Goal: Navigation & Orientation: Find specific page/section

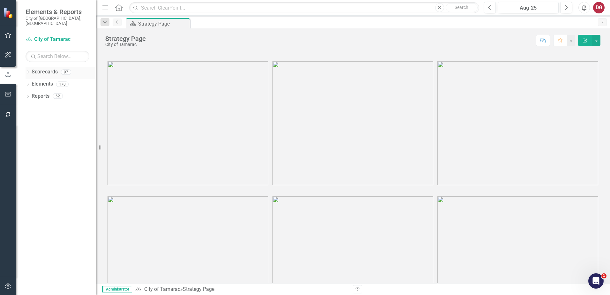
click at [26, 71] on icon "Dropdown" at bounding box center [28, 73] width 4 height 4
click at [32, 82] on icon at bounding box center [32, 83] width 2 height 3
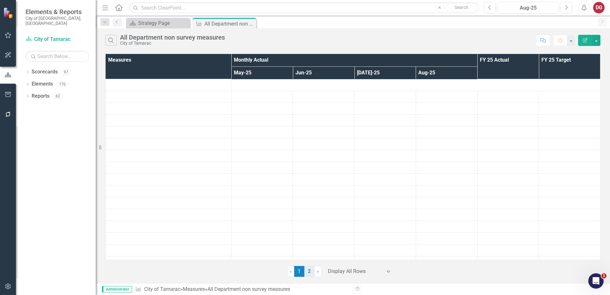
click at [309, 274] on link "2" at bounding box center [310, 271] width 10 height 11
click at [294, 269] on link "1" at bounding box center [299, 271] width 10 height 11
click at [308, 269] on link "2" at bounding box center [310, 271] width 10 height 11
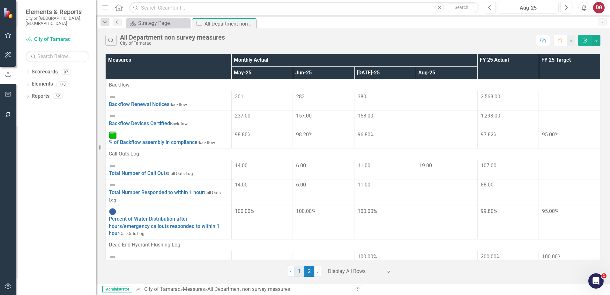
click at [301, 271] on link "1" at bounding box center [299, 271] width 10 height 11
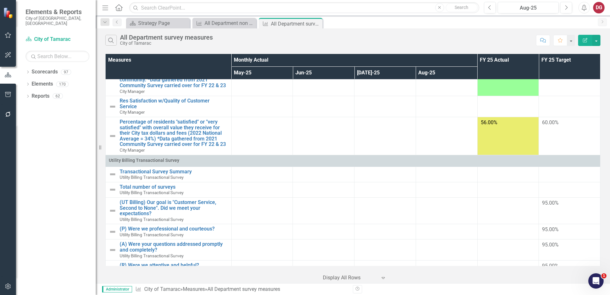
scroll to position [539, 0]
